Goal: Task Accomplishment & Management: Use online tool/utility

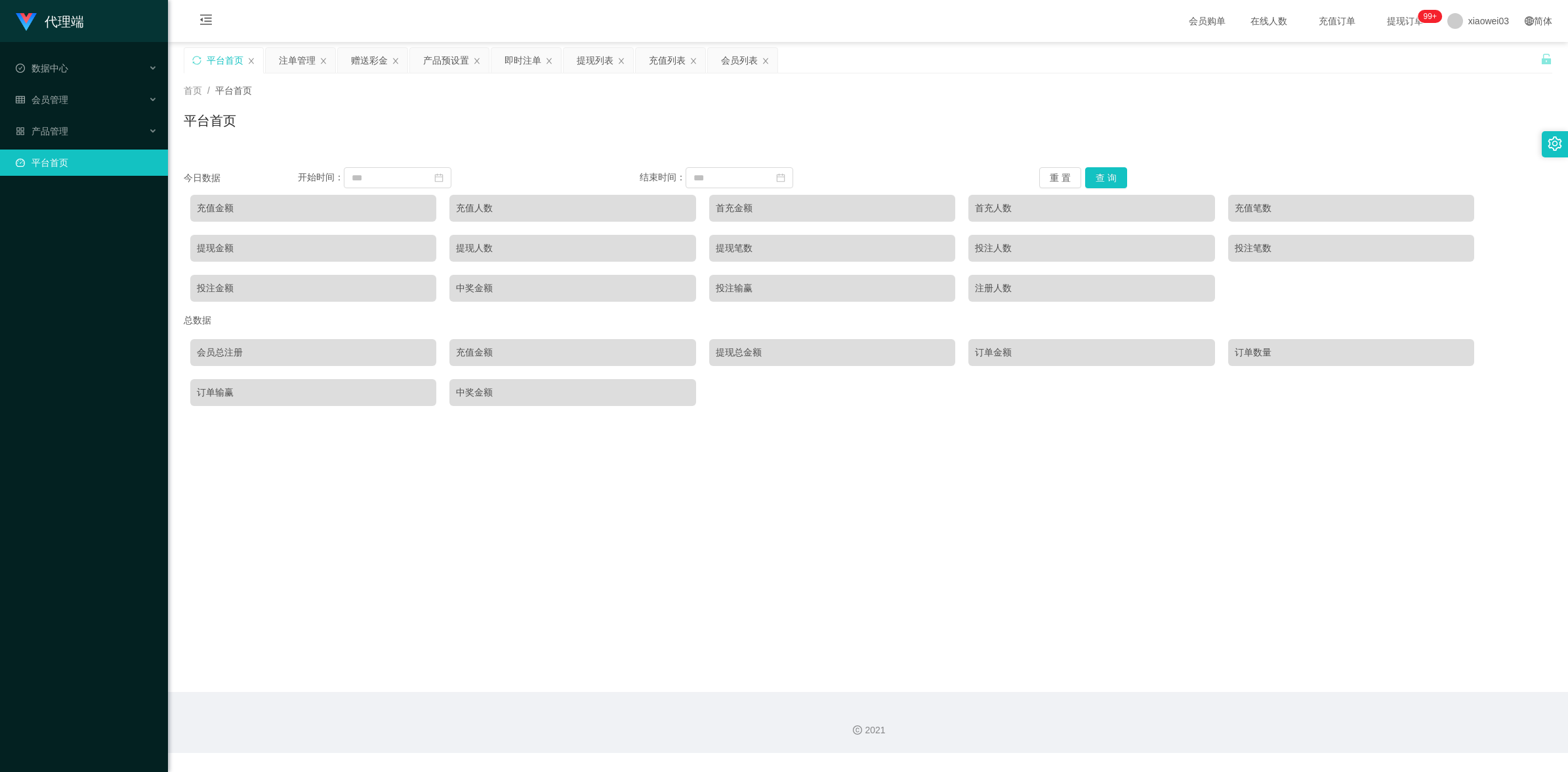
click at [243, 202] on div "充值金额" at bounding box center [313, 208] width 233 height 13
click at [326, 217] on div "充值金额" at bounding box center [313, 208] width 246 height 27
click at [1107, 173] on button "查 询" at bounding box center [1106, 178] width 42 height 21
click at [1054, 176] on button "重 置" at bounding box center [1060, 178] width 42 height 21
click at [1099, 182] on button "查 询" at bounding box center [1106, 178] width 42 height 21
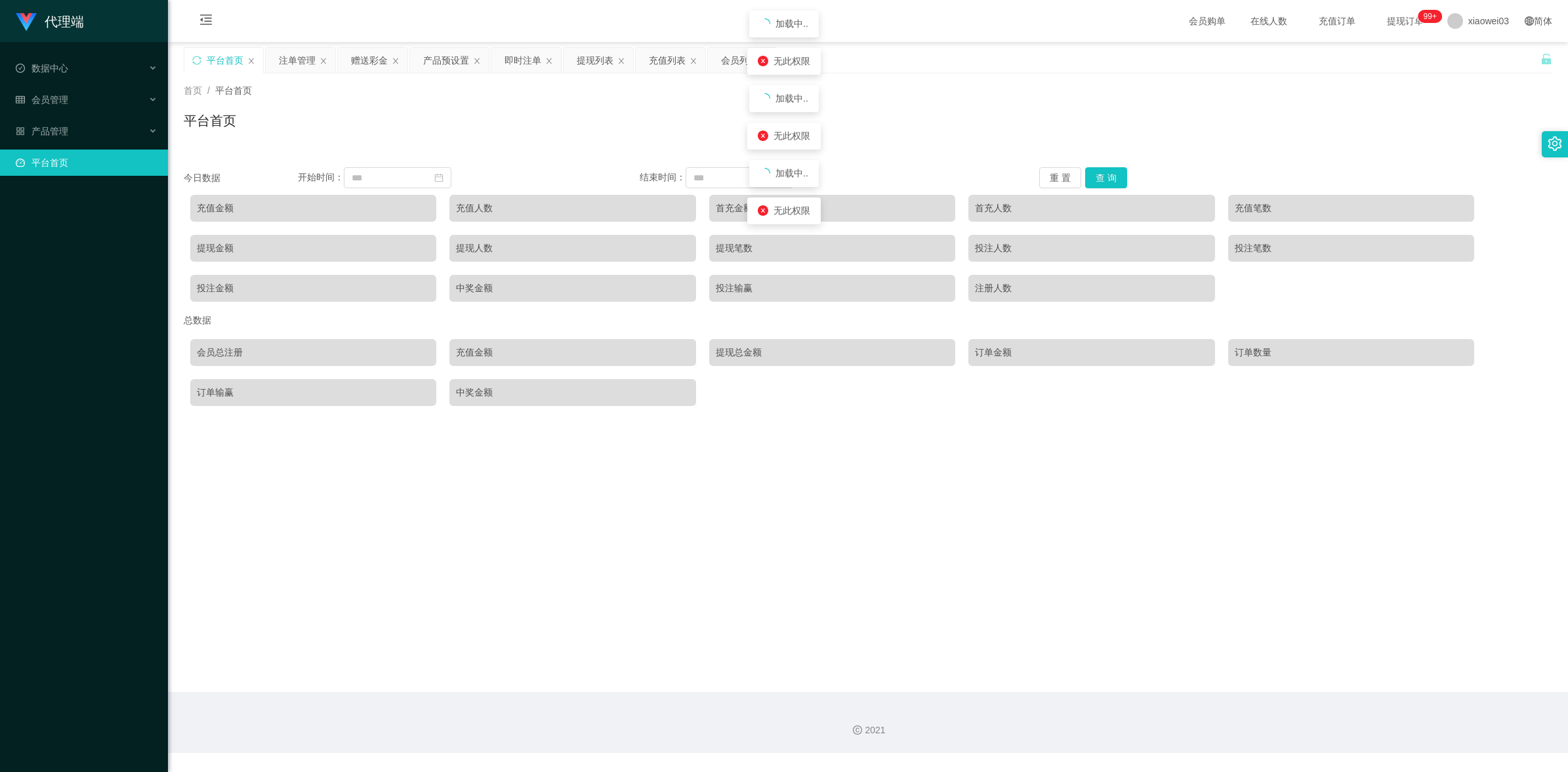
click at [800, 506] on main "关闭左侧 关闭右侧 关闭其它 刷新页面 平台首页 注单管理 赠送彩金 产品预设置 即时注单 提现列表 充值列表 会员列表 首页 / 平台首页 / 平台首页 今…" at bounding box center [868, 366] width 1401 height 650
